Goal: Task Accomplishment & Management: Manage account settings

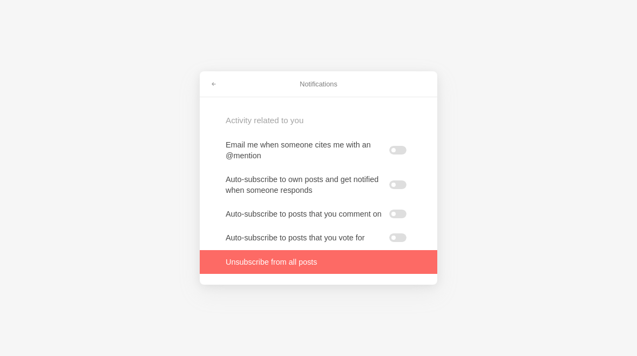
click at [307, 272] on link at bounding box center [319, 262] width 238 height 24
click at [211, 81] on span at bounding box center [214, 84] width 6 height 6
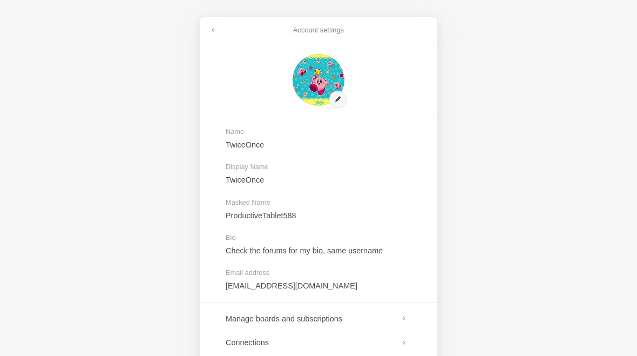
click at [201, 25] on div "Account settings" at bounding box center [319, 30] width 238 height 26
click at [220, 38] on link at bounding box center [213, 30] width 19 height 17
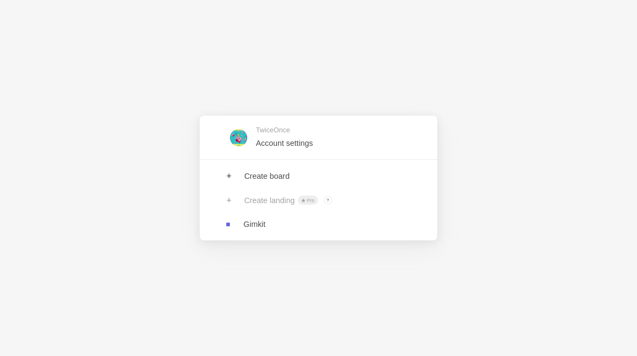
click at [232, 139] on link at bounding box center [319, 137] width 238 height 35
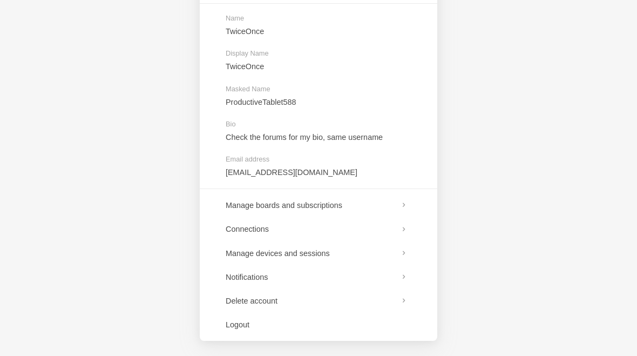
scroll to position [113, 0]
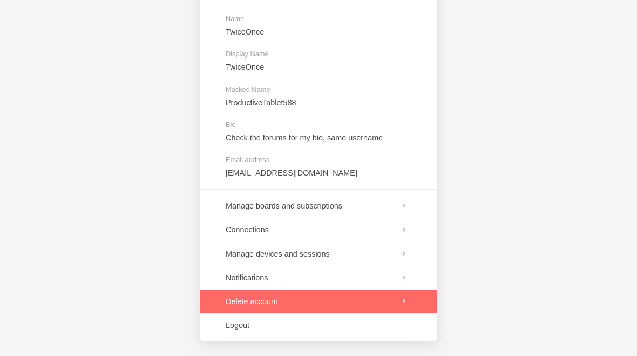
click at [404, 306] on link at bounding box center [319, 302] width 238 height 24
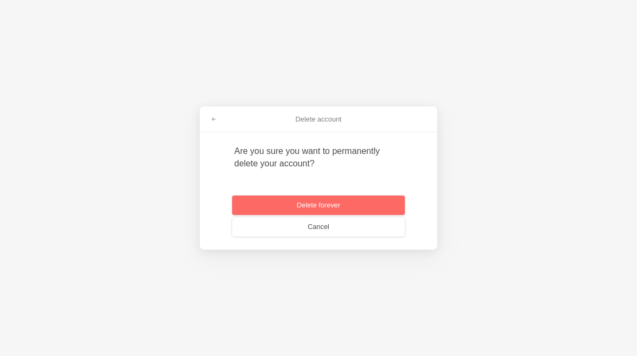
click at [222, 117] on link at bounding box center [213, 119] width 19 height 17
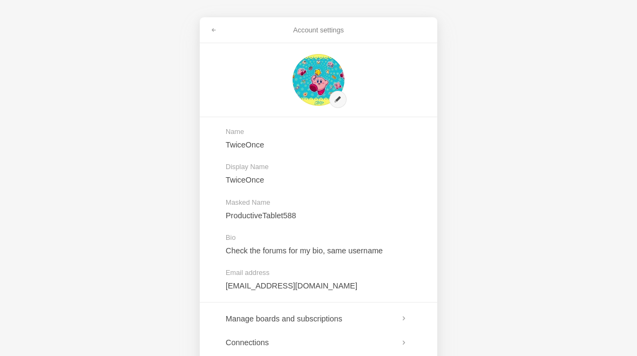
click at [202, 26] on div "Account settings" at bounding box center [319, 30] width 238 height 26
click at [218, 36] on link at bounding box center [213, 30] width 19 height 17
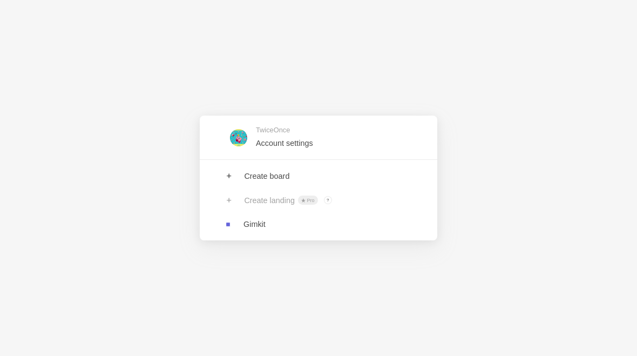
click at [211, 35] on div "TwiceOnce Account settings Create board Create landing Pro ? Board owners with …" at bounding box center [318, 178] width 637 height 356
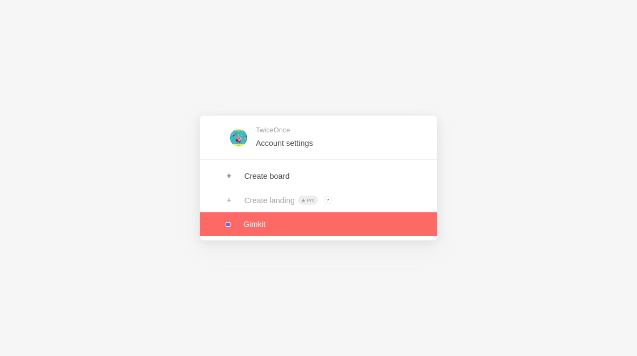
click at [239, 229] on link at bounding box center [319, 224] width 238 height 24
